Goal: Find specific page/section: Find specific page/section

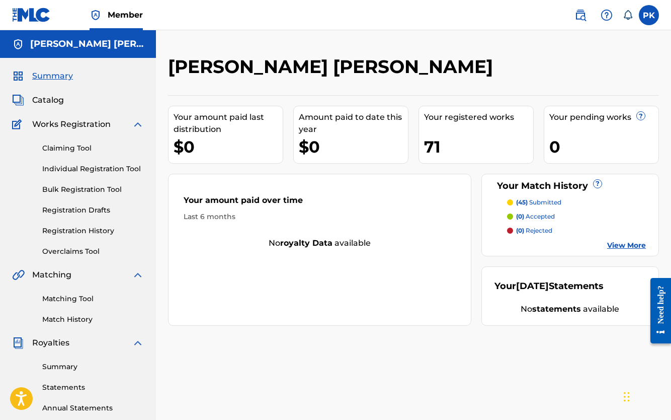
click at [540, 247] on link "View More" at bounding box center [627, 245] width 39 height 11
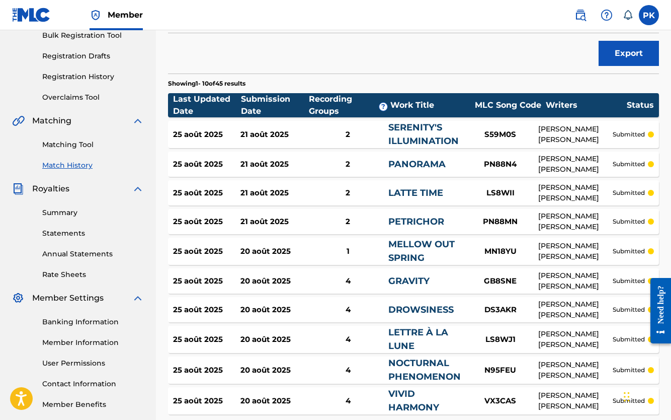
scroll to position [148, 0]
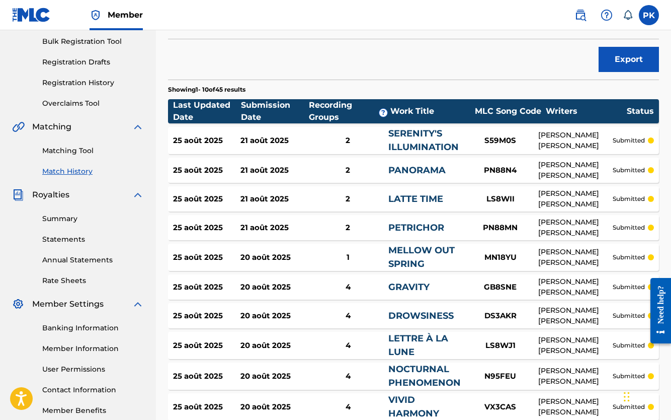
click at [73, 264] on link "Annual Statements" at bounding box center [93, 260] width 102 height 11
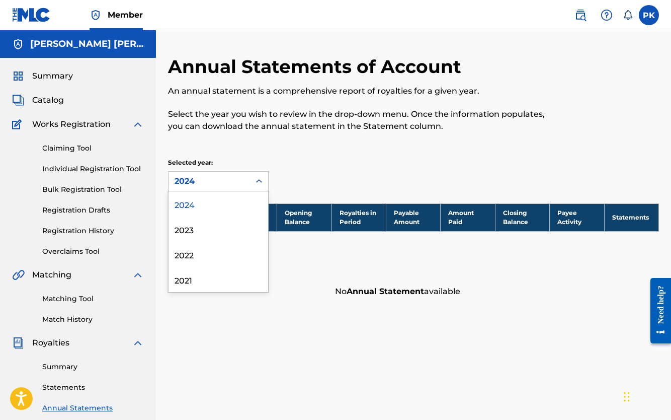
click at [216, 173] on div "2024" at bounding box center [210, 181] width 82 height 19
click at [179, 234] on div "2023" at bounding box center [219, 228] width 100 height 25
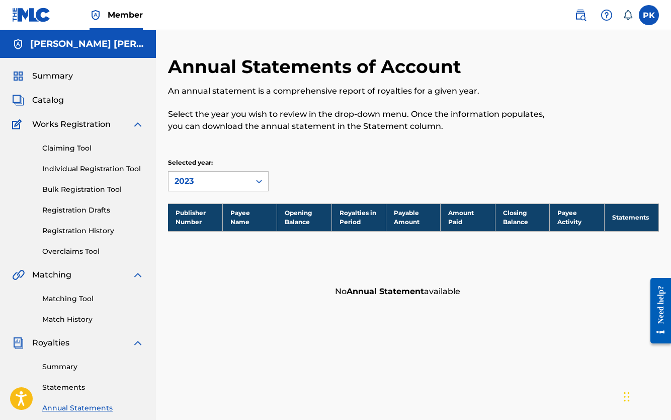
click at [540, 19] on label at bounding box center [649, 15] width 20 height 20
click at [540, 15] on input "[PERSON_NAME] [PERSON_NAME] [EMAIL_ADDRESS][DOMAIN_NAME] Notification Preferenc…" at bounding box center [649, 15] width 0 height 0
click at [73, 74] on div "Summary" at bounding box center [78, 76] width 132 height 12
click at [60, 77] on span "Summary" at bounding box center [52, 76] width 41 height 12
